Goal: Check status: Check status

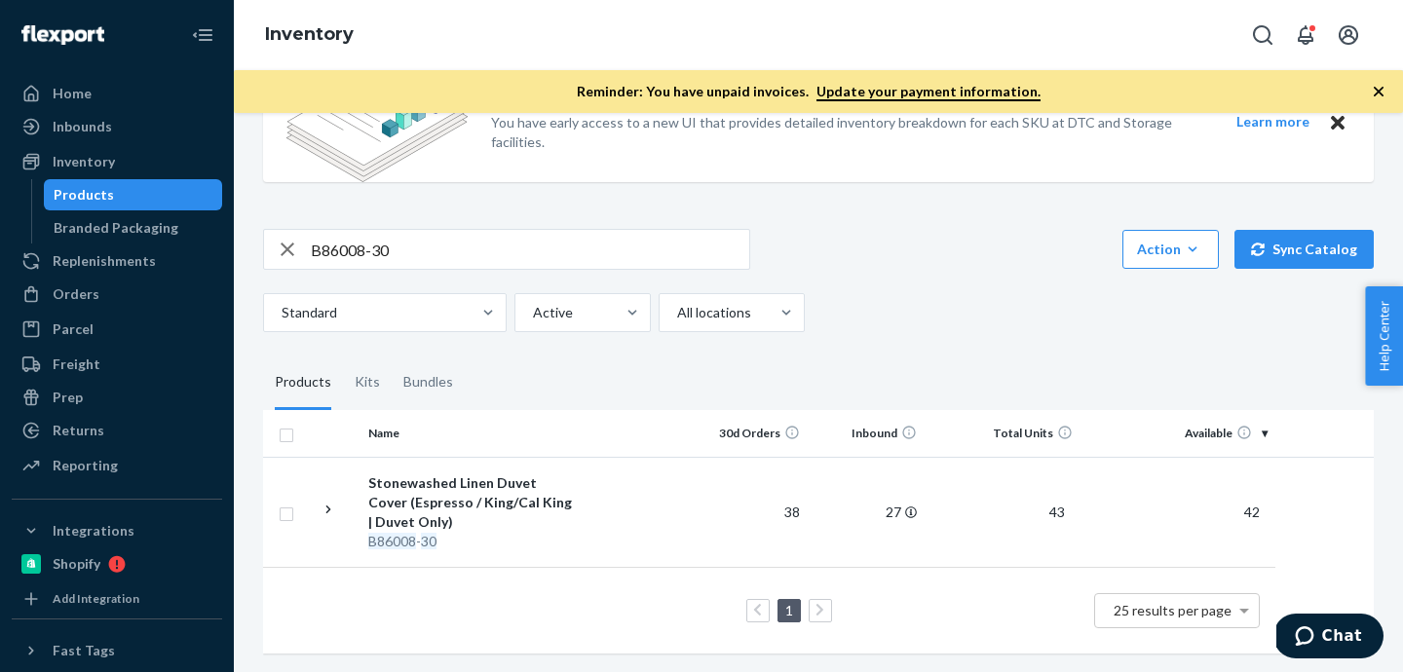
click at [362, 247] on input "B86008-30" at bounding box center [530, 249] width 439 height 39
paste input "F137001-01"
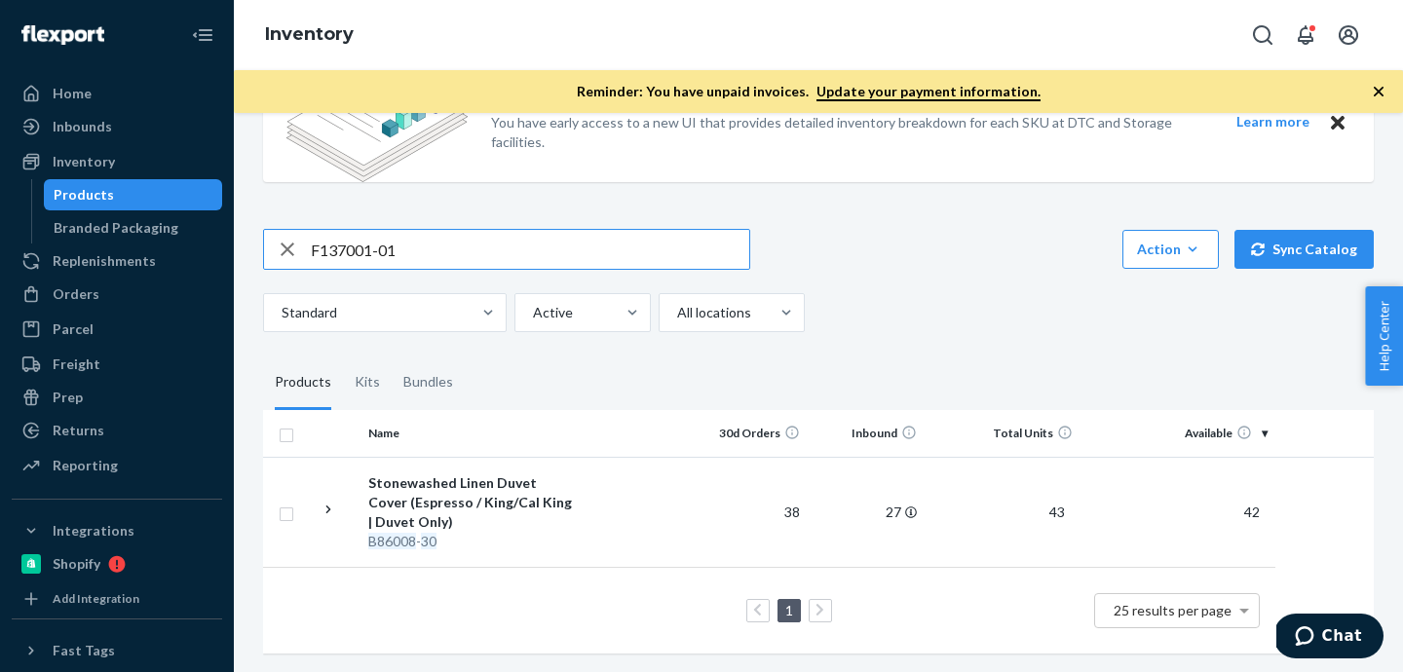
type input "F137001-01"
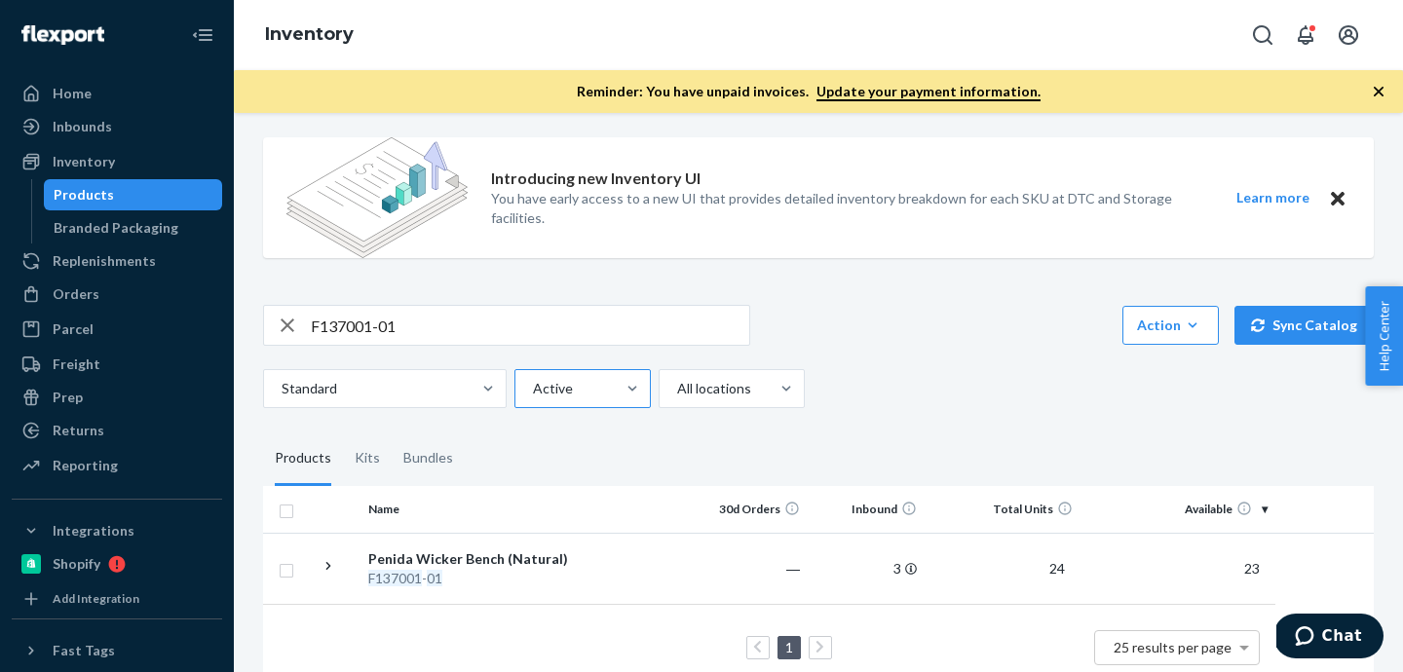
scroll to position [132, 0]
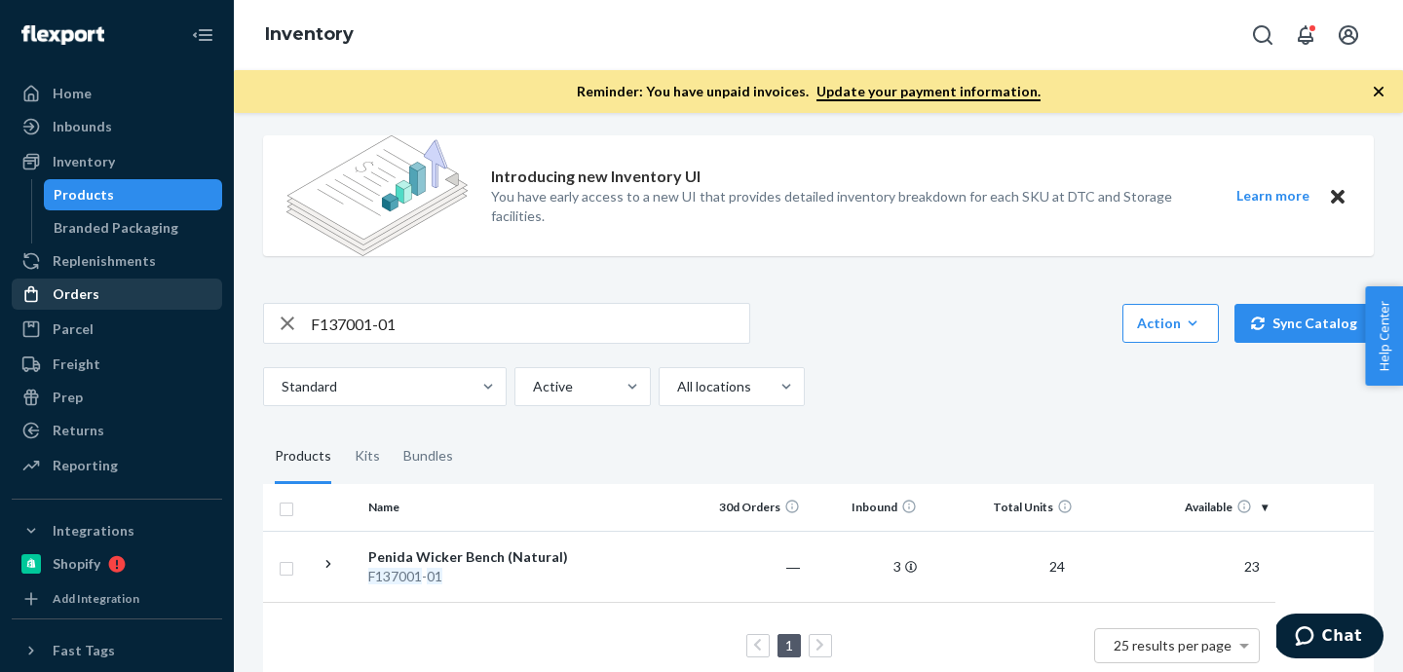
click at [99, 288] on div "Orders" at bounding box center [117, 294] width 207 height 27
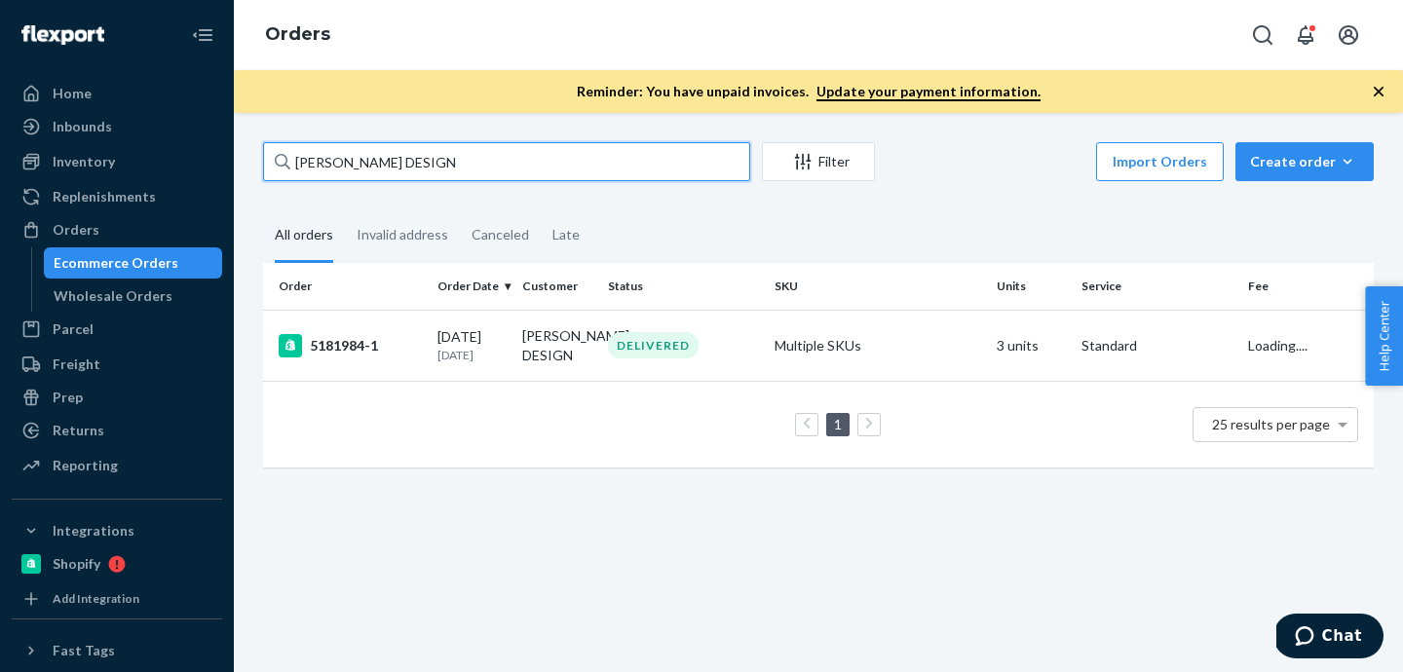
click at [352, 164] on input "[PERSON_NAME] DESIGN" at bounding box center [506, 161] width 487 height 39
paste input "[PERSON_NAME] BRAND JACKSONVILLE"
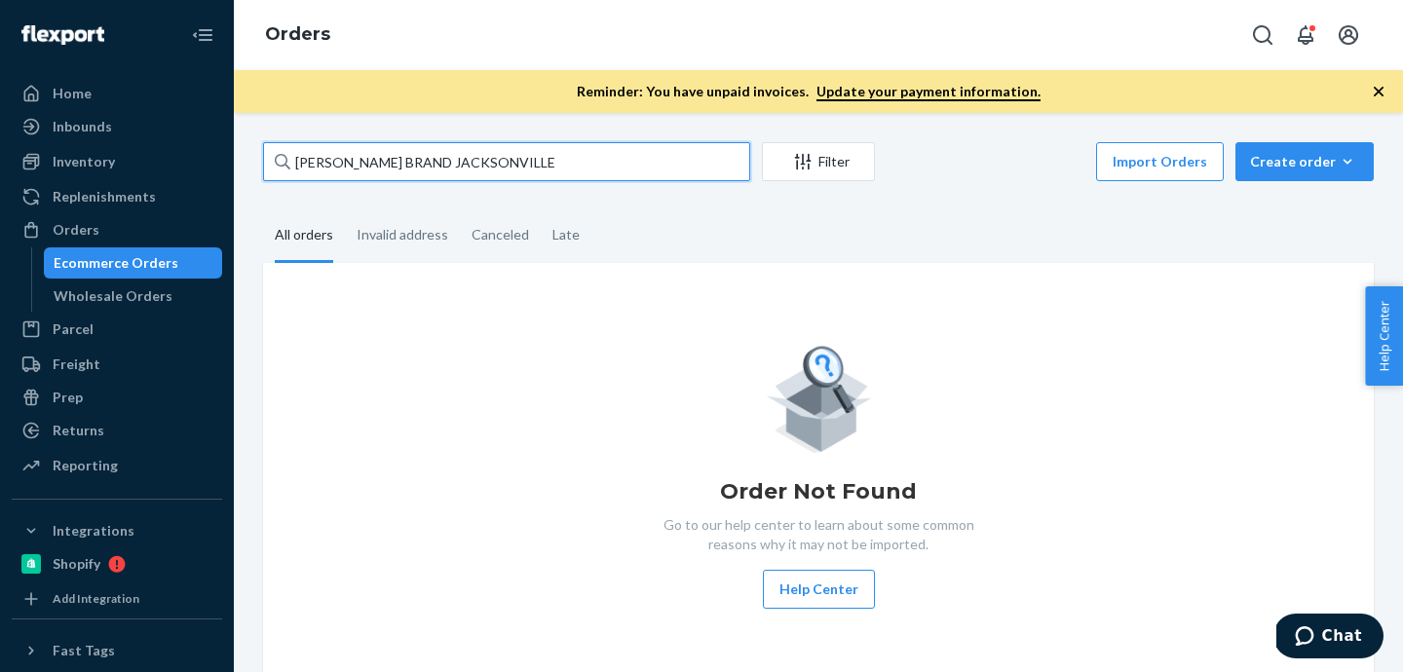
type input "[PERSON_NAME] BRAND JACKSONVILLE"
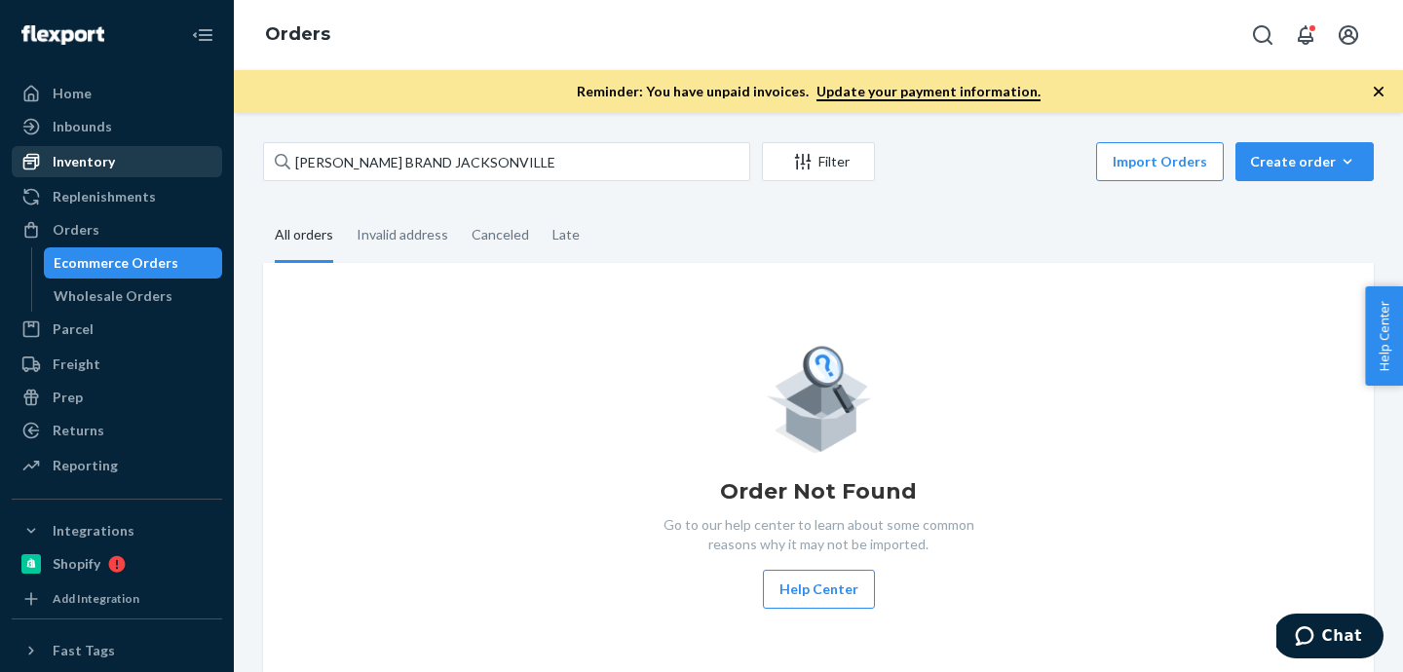
click at [124, 166] on div "Inventory" at bounding box center [117, 161] width 207 height 27
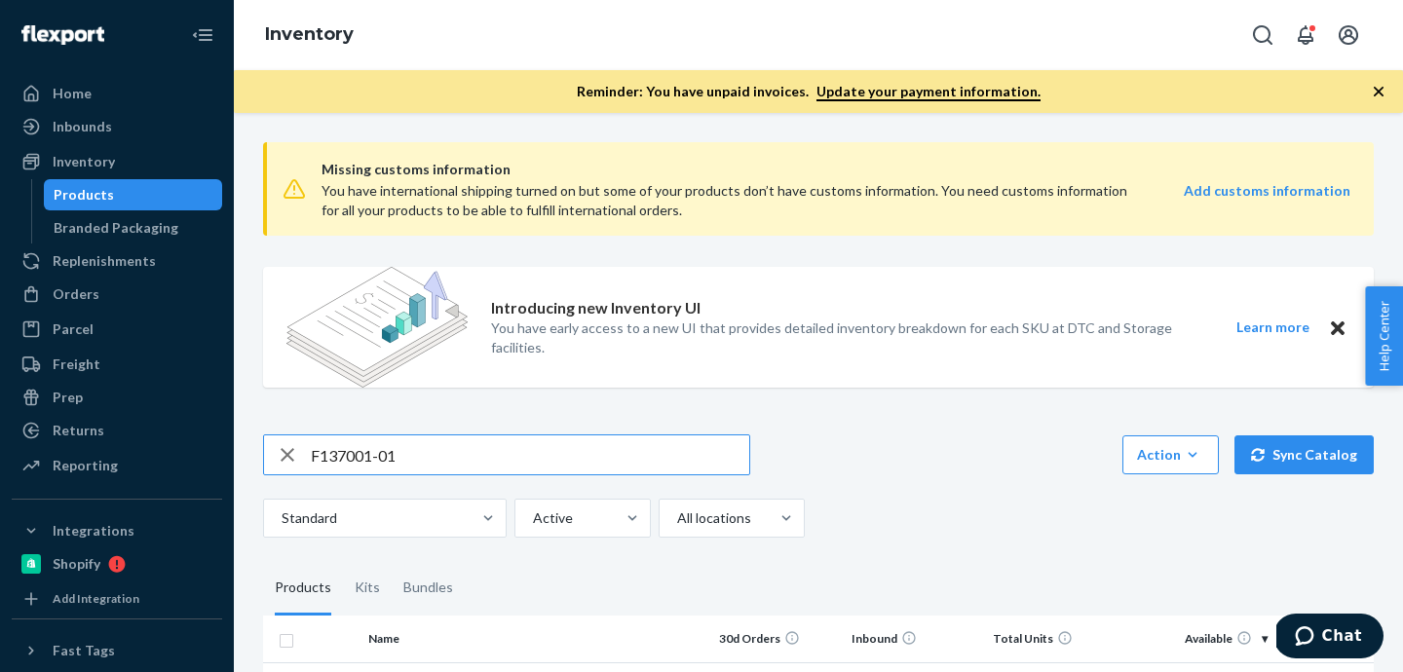
click at [427, 460] on input "F137001-01" at bounding box center [530, 455] width 439 height 39
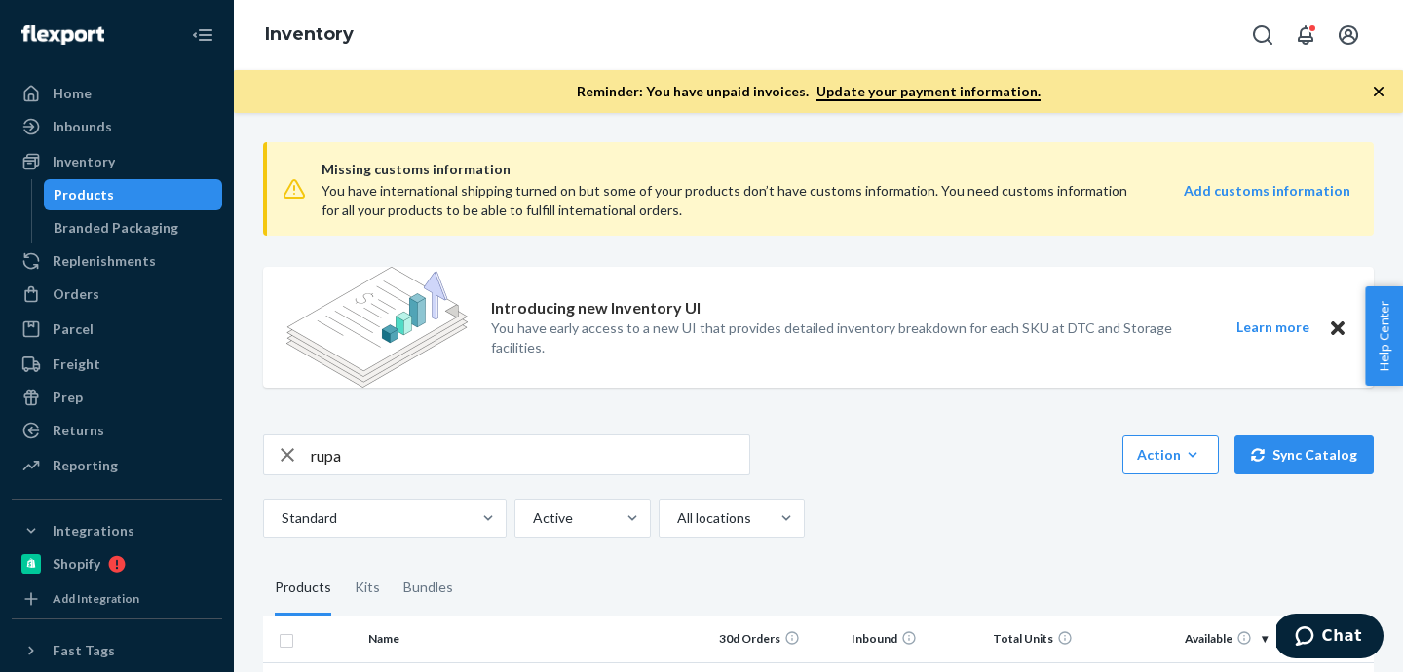
click at [410, 462] on input "rupa" at bounding box center [530, 455] width 439 height 39
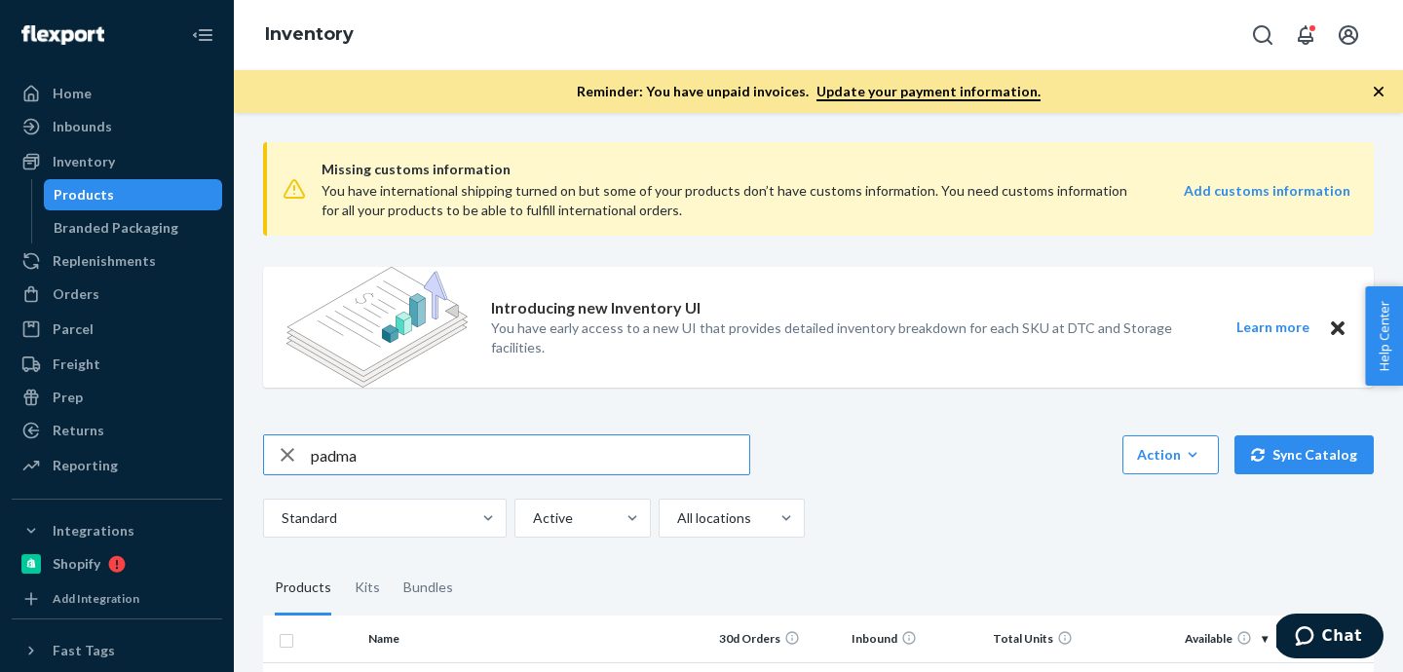
type input "padma"
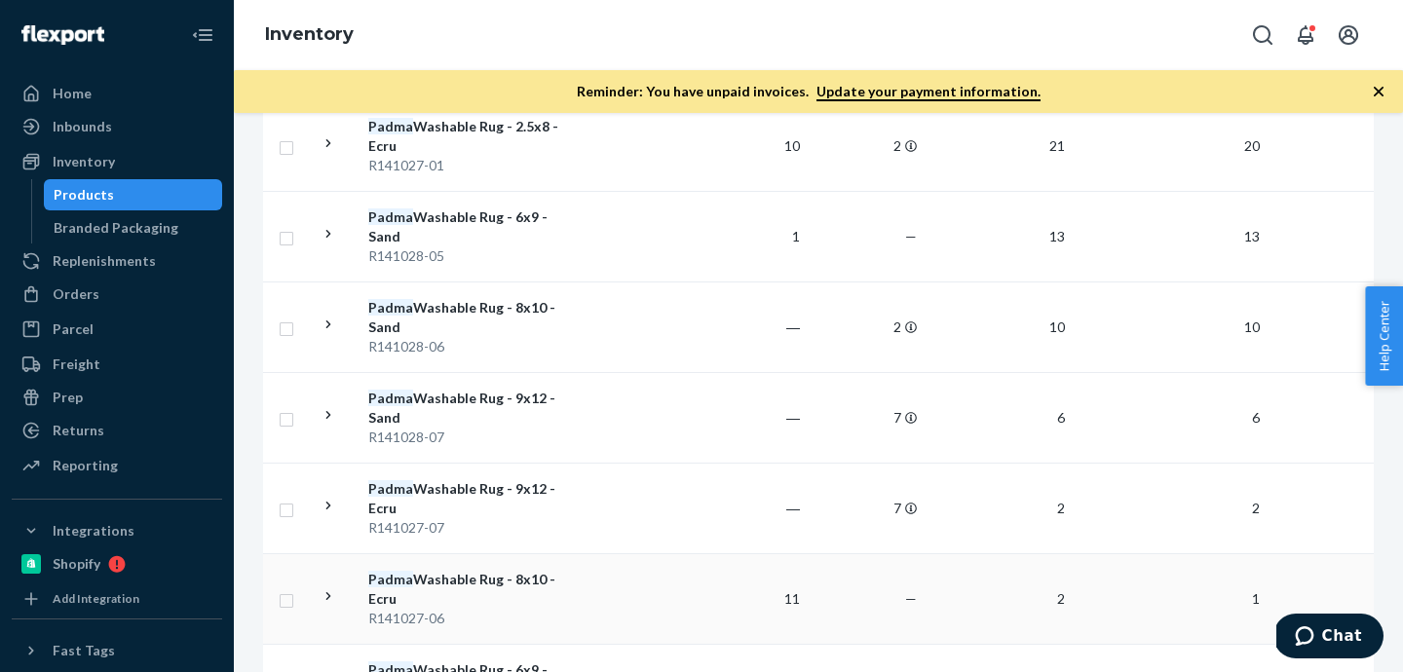
scroll to position [661, 0]
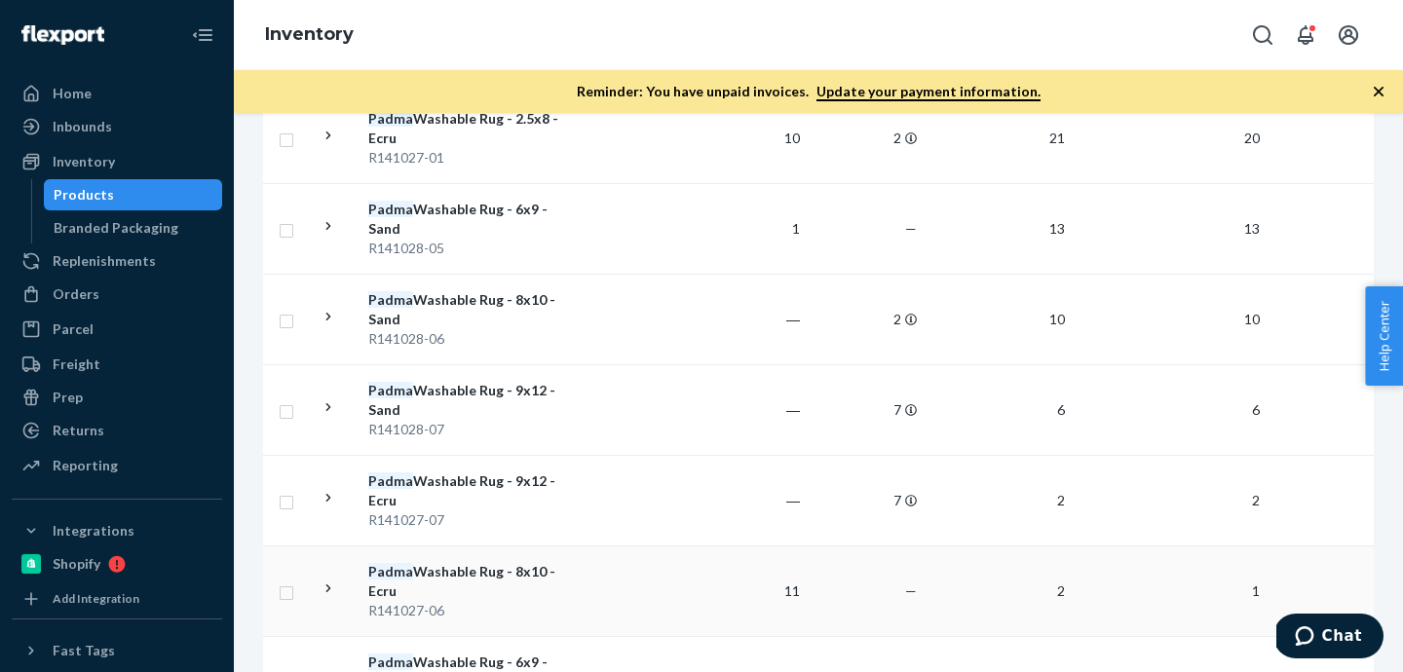
click at [432, 609] on div "R141027-06" at bounding box center [470, 610] width 204 height 19
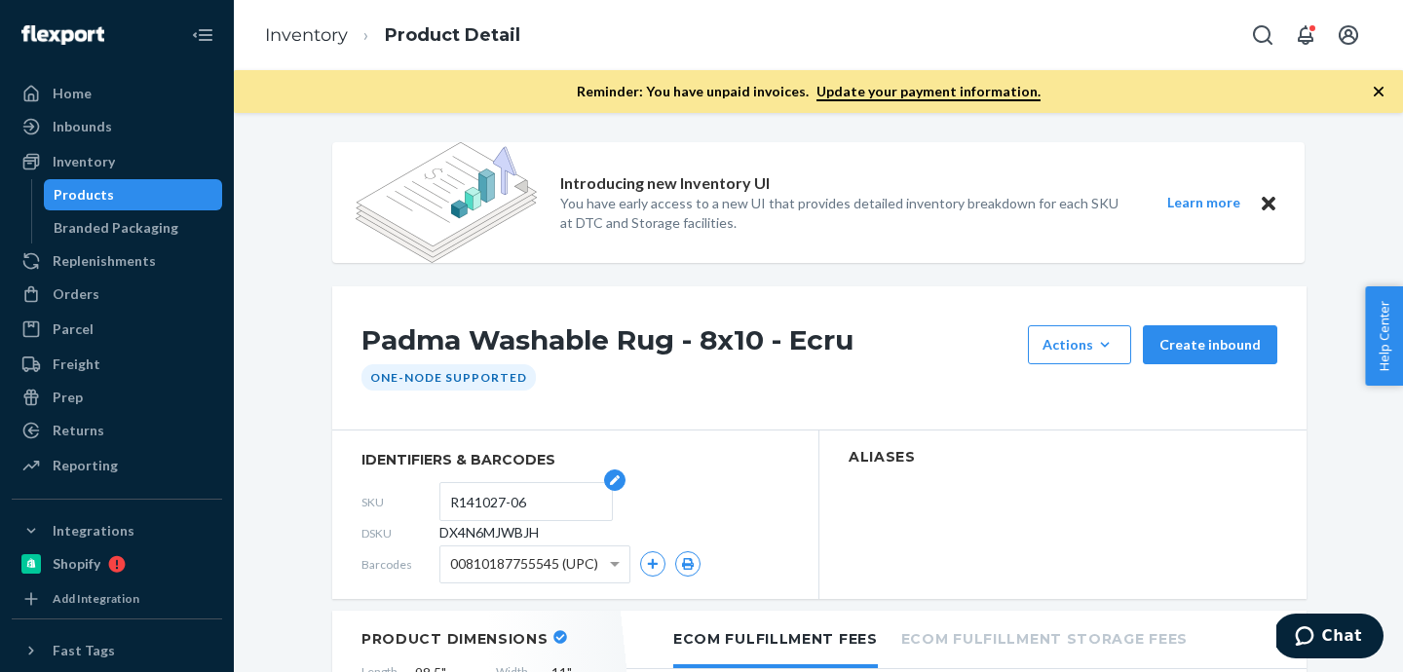
click at [483, 513] on input "R141027-06" at bounding box center [526, 501] width 152 height 37
click at [104, 169] on div "Inventory" at bounding box center [84, 161] width 62 height 19
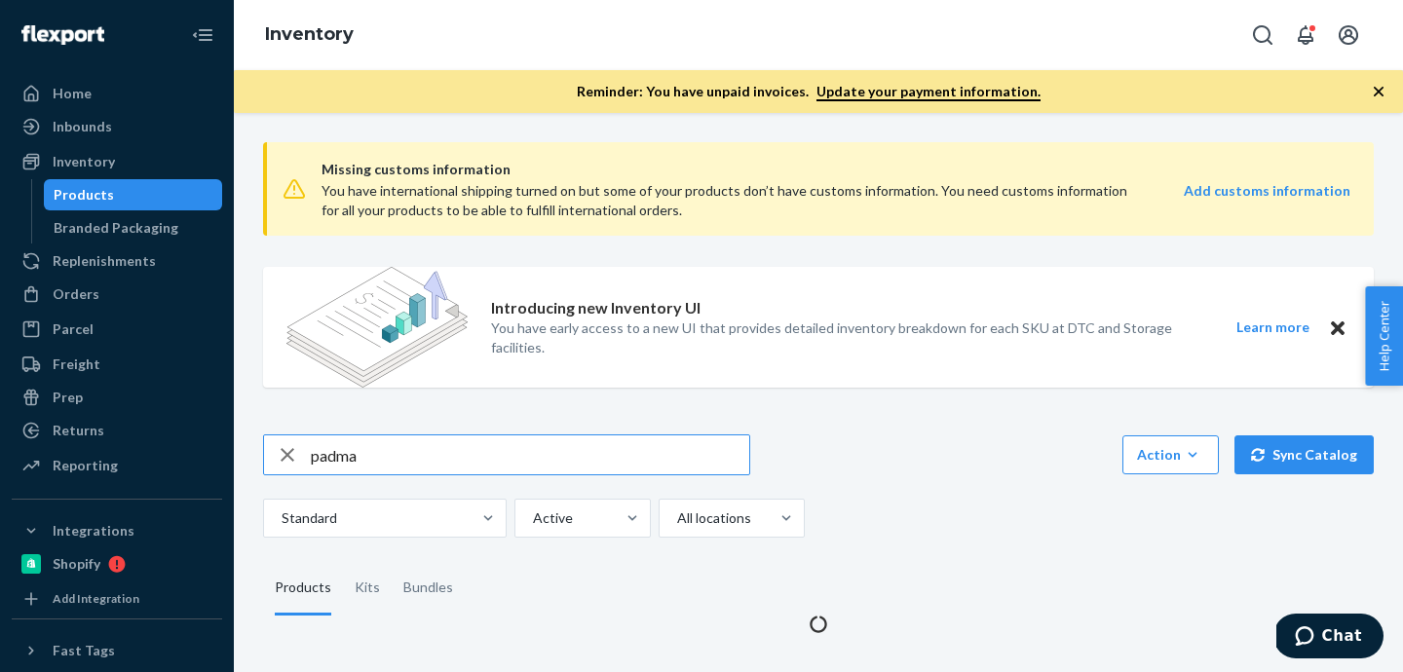
click at [592, 465] on input "padma" at bounding box center [530, 455] width 439 height 39
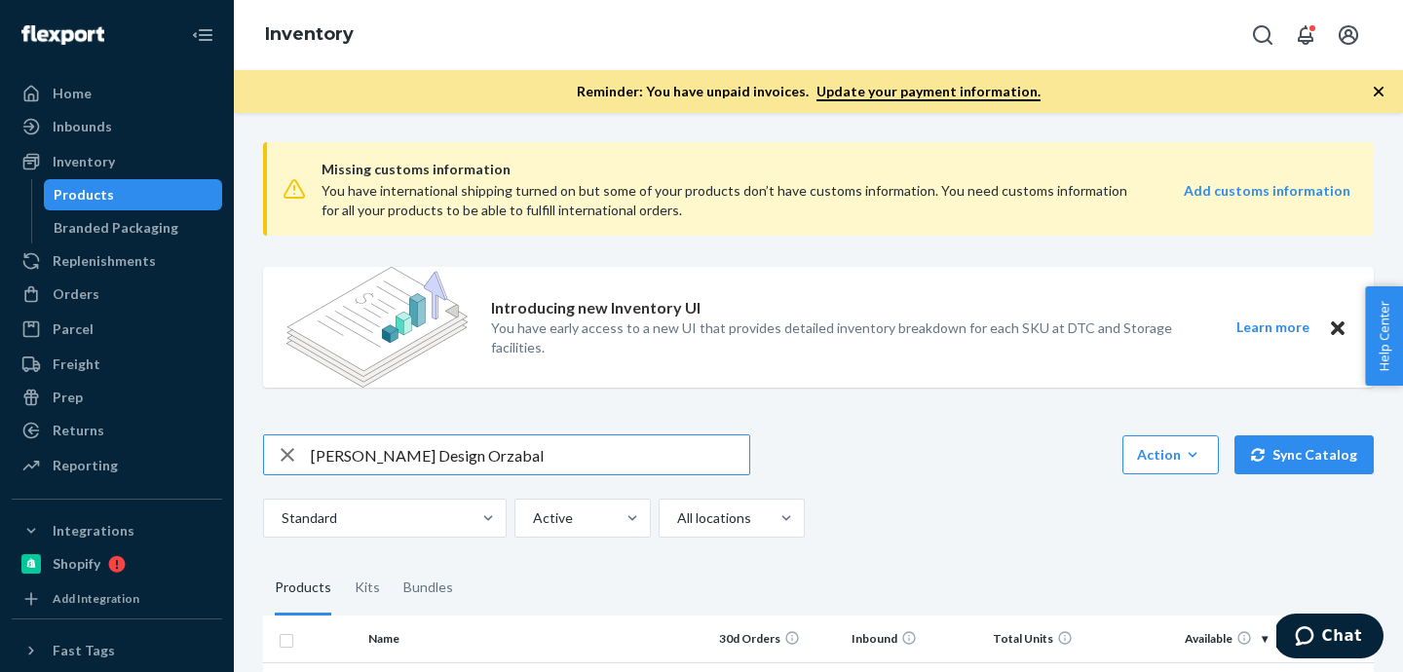
type input "[PERSON_NAME] Design Orzabal"
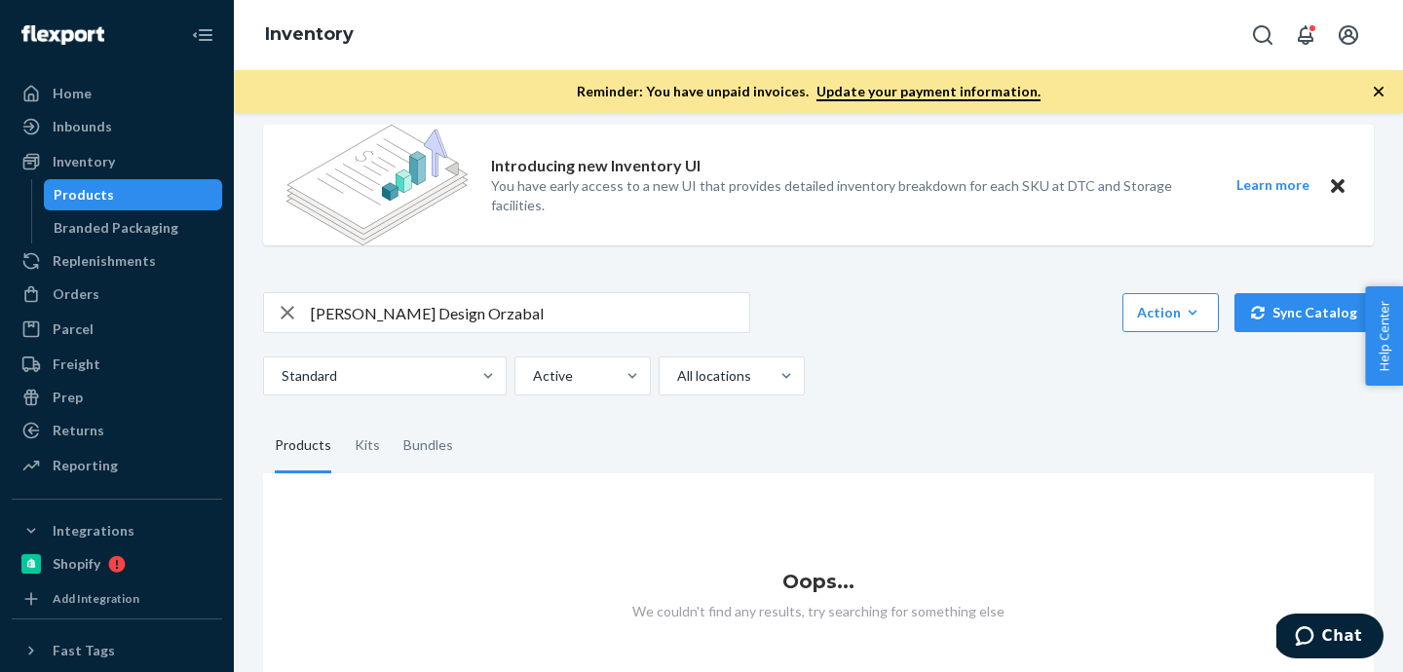
scroll to position [150, 0]
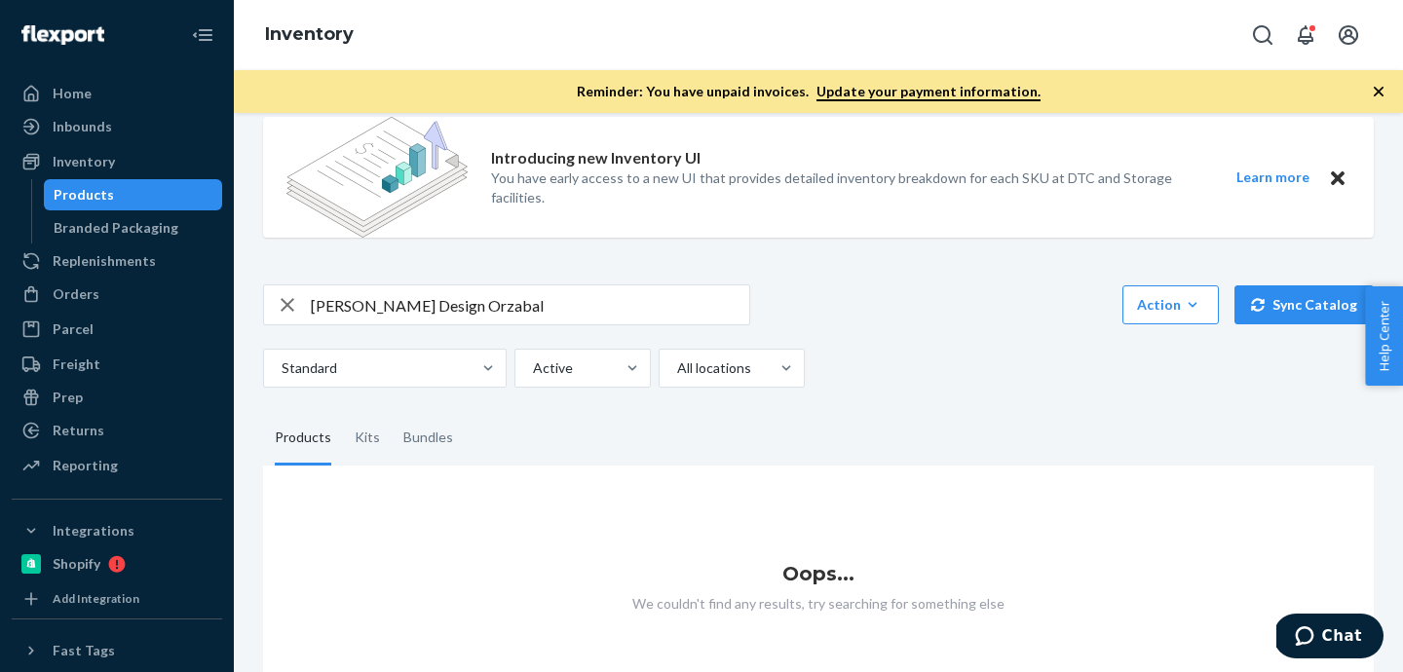
click at [307, 310] on div "button" at bounding box center [287, 305] width 47 height 39
click at [307, 310] on div at bounding box center [506, 305] width 485 height 39
click at [307, 310] on div "button" at bounding box center [287, 305] width 47 height 39
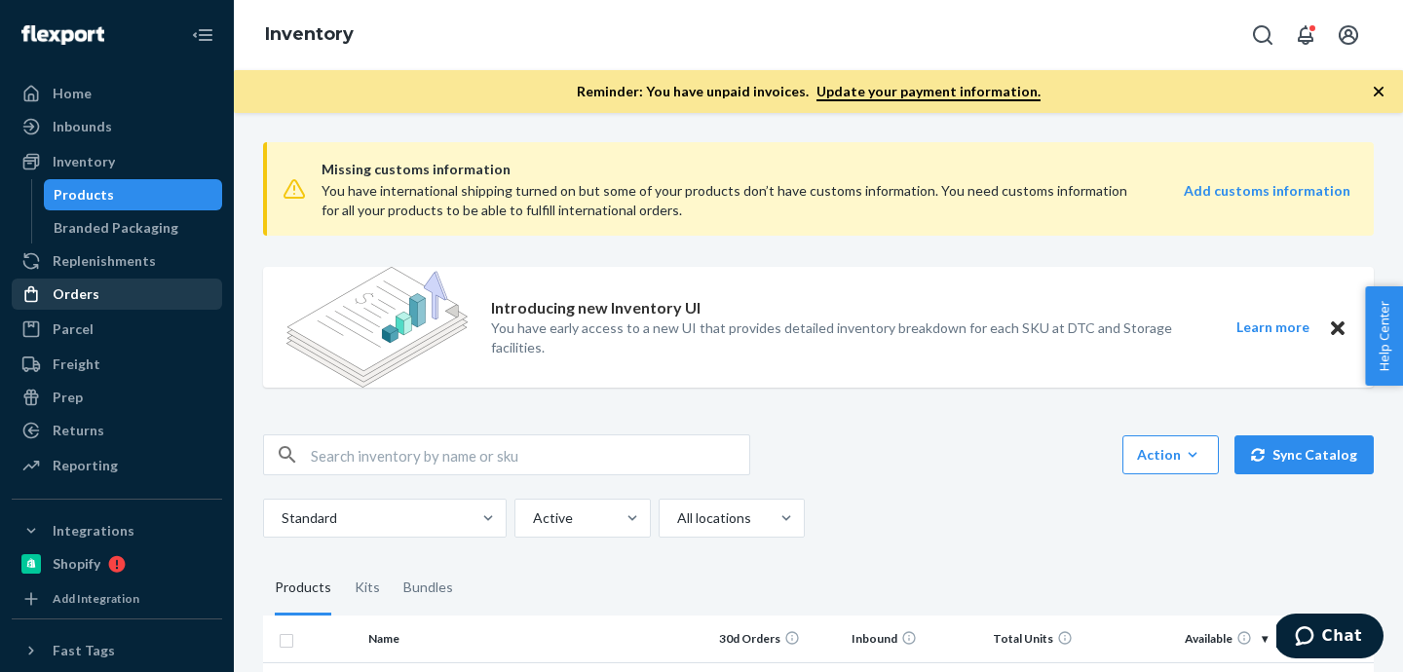
click at [90, 290] on div "Orders" at bounding box center [76, 294] width 47 height 19
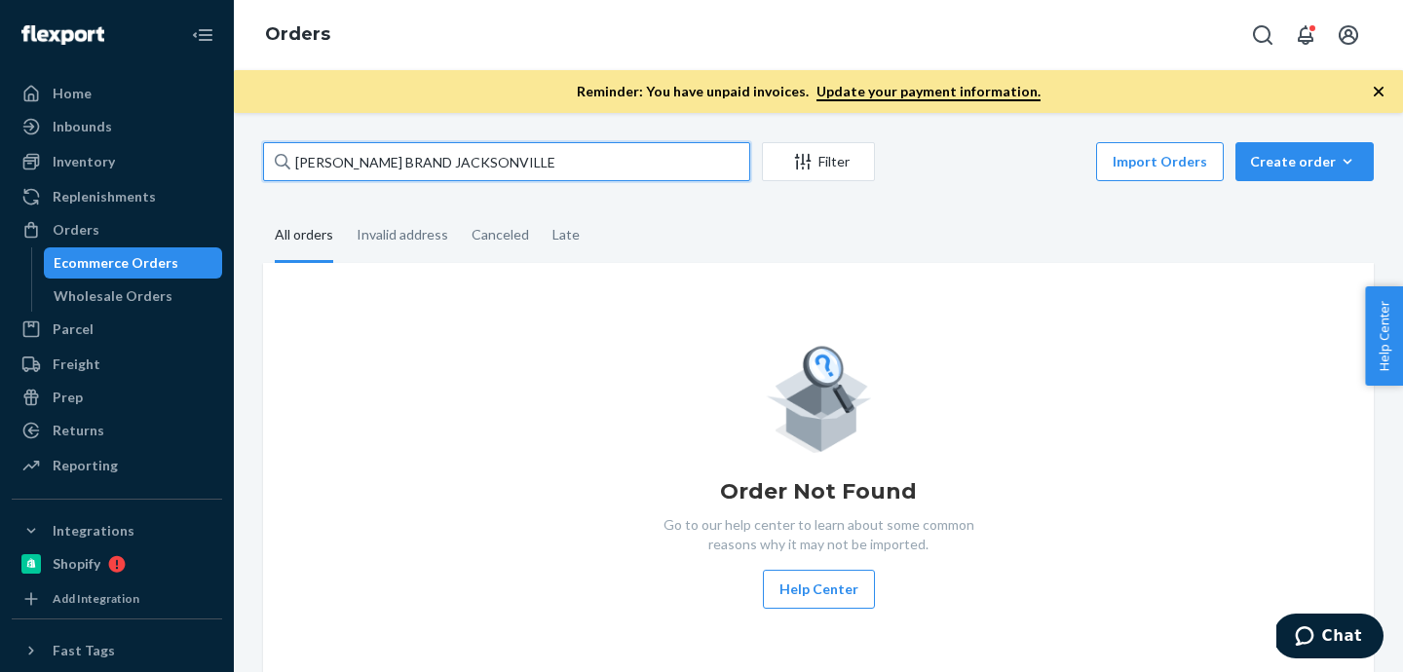
click at [442, 153] on input "[PERSON_NAME] BRAND JACKSONVILLE" at bounding box center [506, 161] width 487 height 39
paste input "[PERSON_NAME] Design Orzabal"
click at [530, 163] on input "[PERSON_NAME] Design Orzabal" at bounding box center [506, 161] width 487 height 39
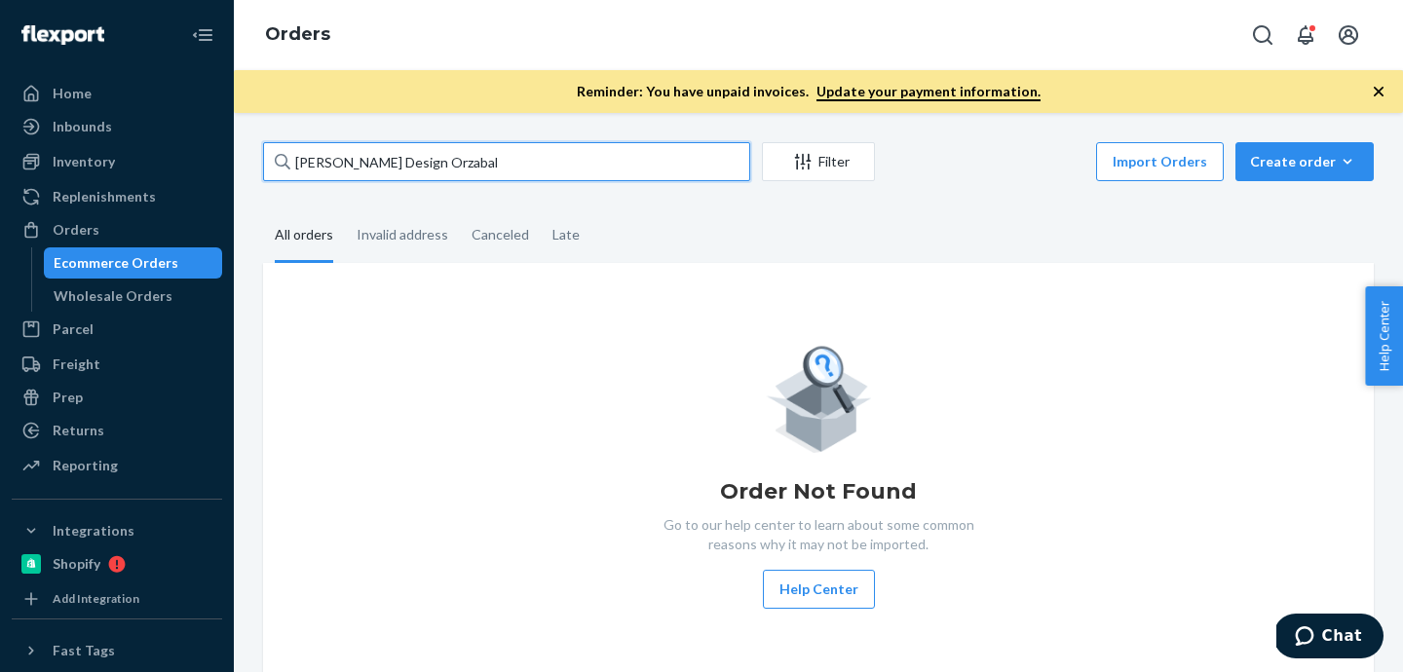
click at [530, 163] on input "[PERSON_NAME] Design Orzabal" at bounding box center [506, 161] width 487 height 39
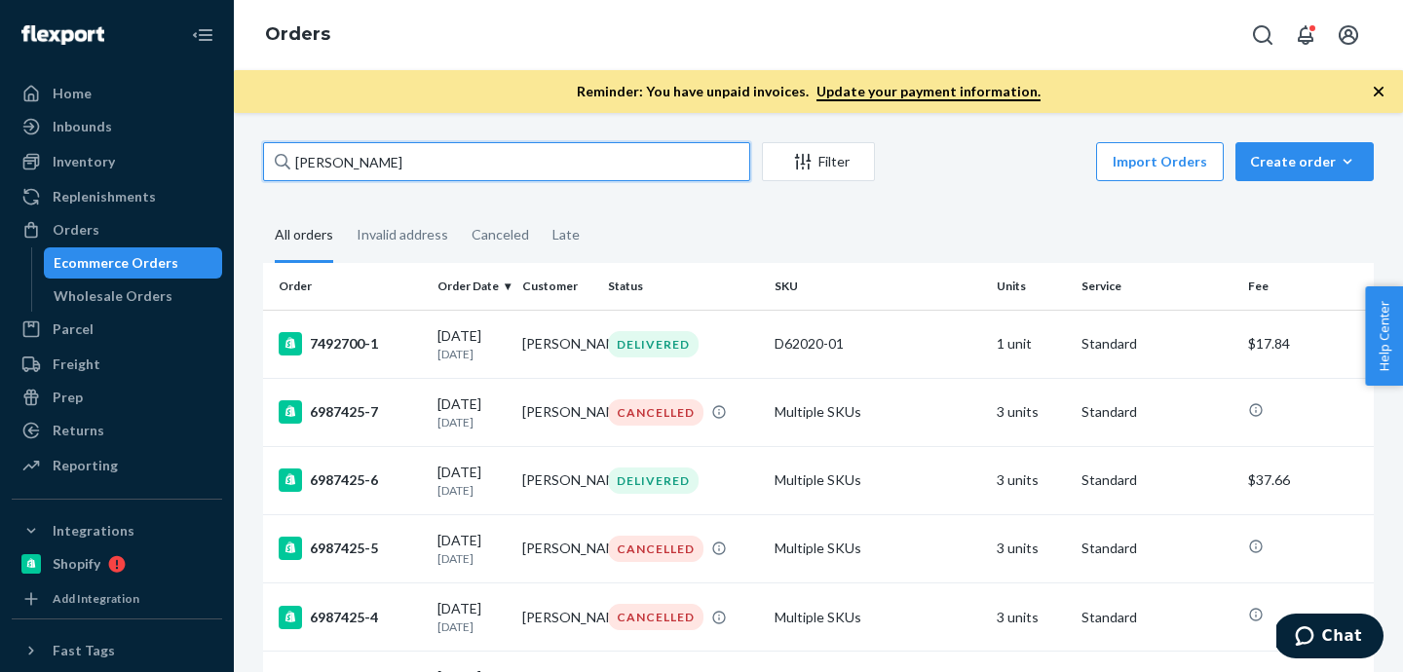
click at [341, 162] on input "[PERSON_NAME]" at bounding box center [506, 161] width 487 height 39
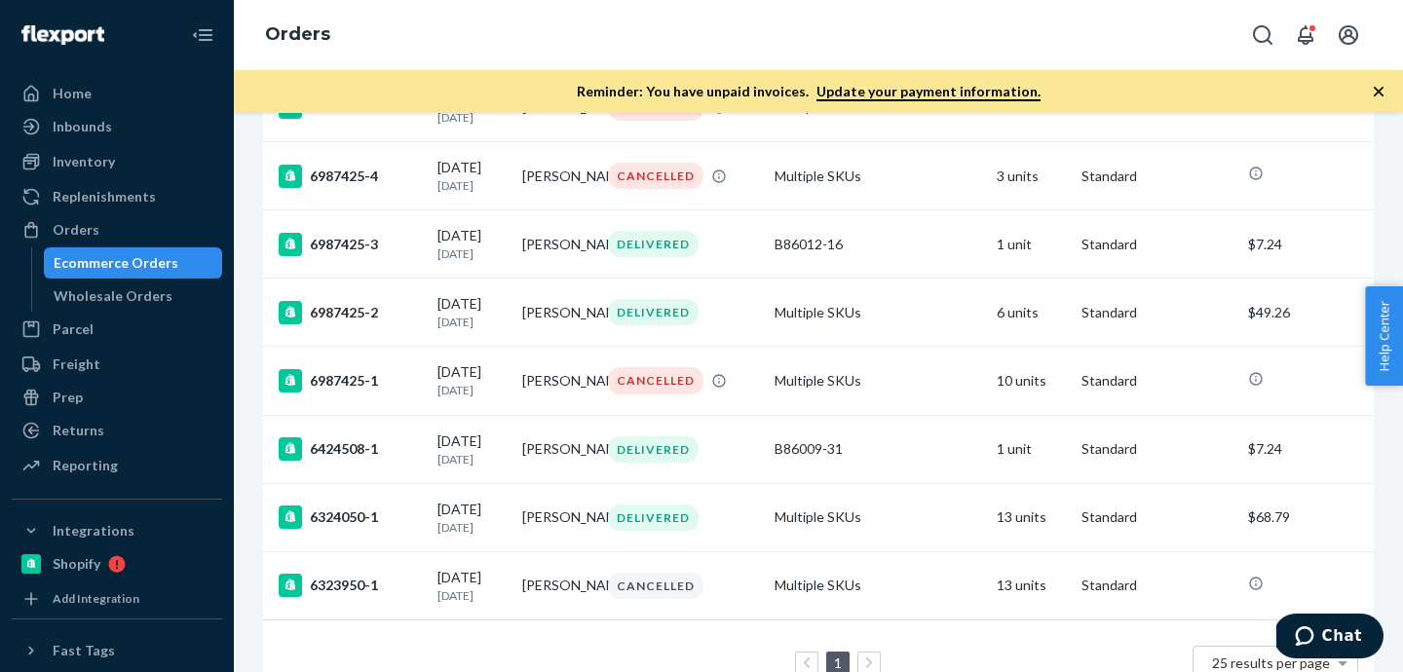
scroll to position [525, 0]
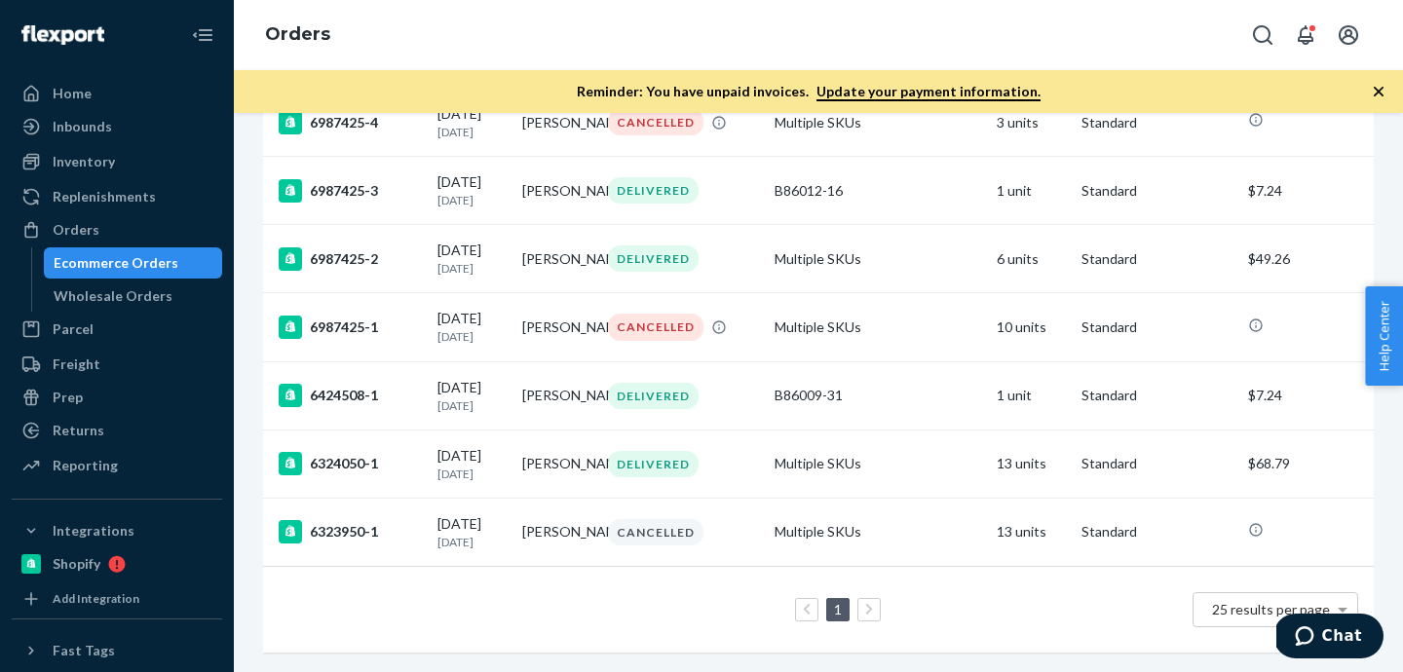
type input "[PERSON_NAME]"
